Goal: Task Accomplishment & Management: Use online tool/utility

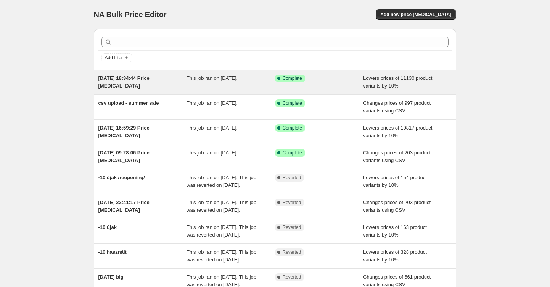
click at [150, 78] on span "[DATE] 18:34:44 Price [MEDICAL_DATA]" at bounding box center [123, 81] width 51 height 13
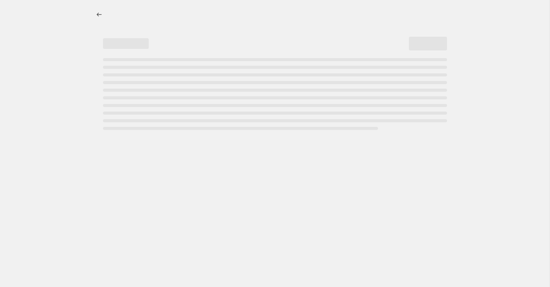
select select "percentage"
select select "not_equal"
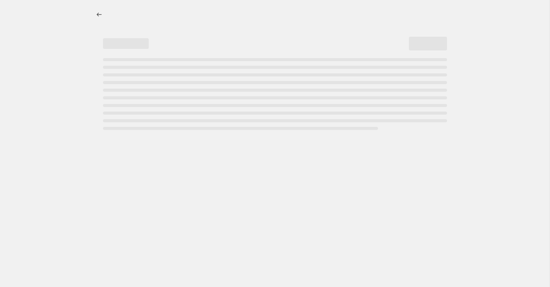
select select "not_equal"
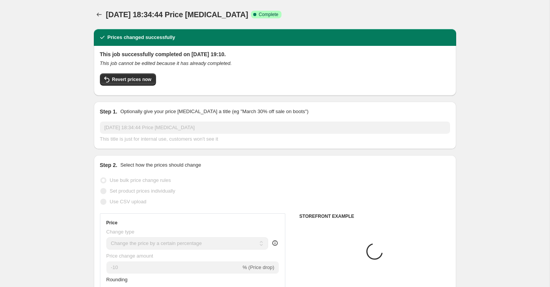
select select "collection"
select select "vendor"
select select "collection"
select select "vendor"
select select "collection"
